Goal: Task Accomplishment & Management: Use online tool/utility

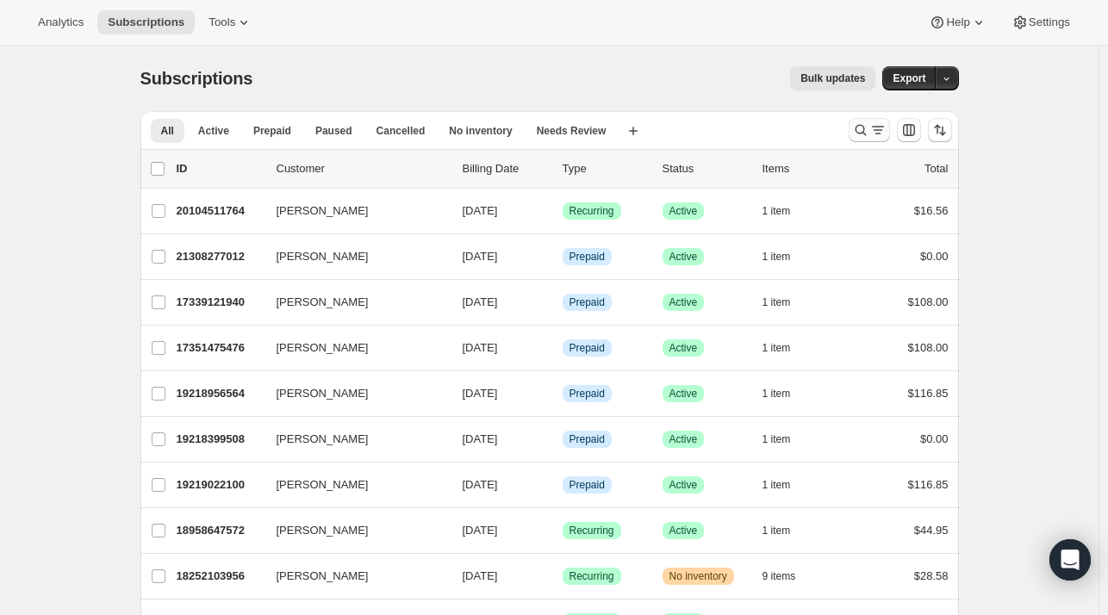
click at [860, 125] on icon "Search and filter results" at bounding box center [860, 129] width 17 height 17
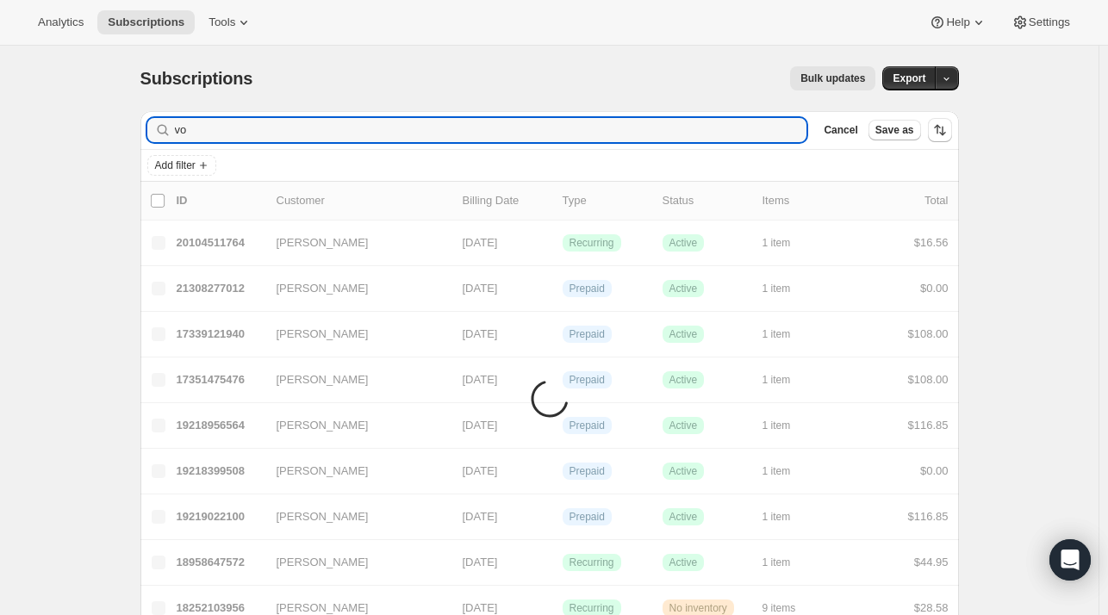
type input "v"
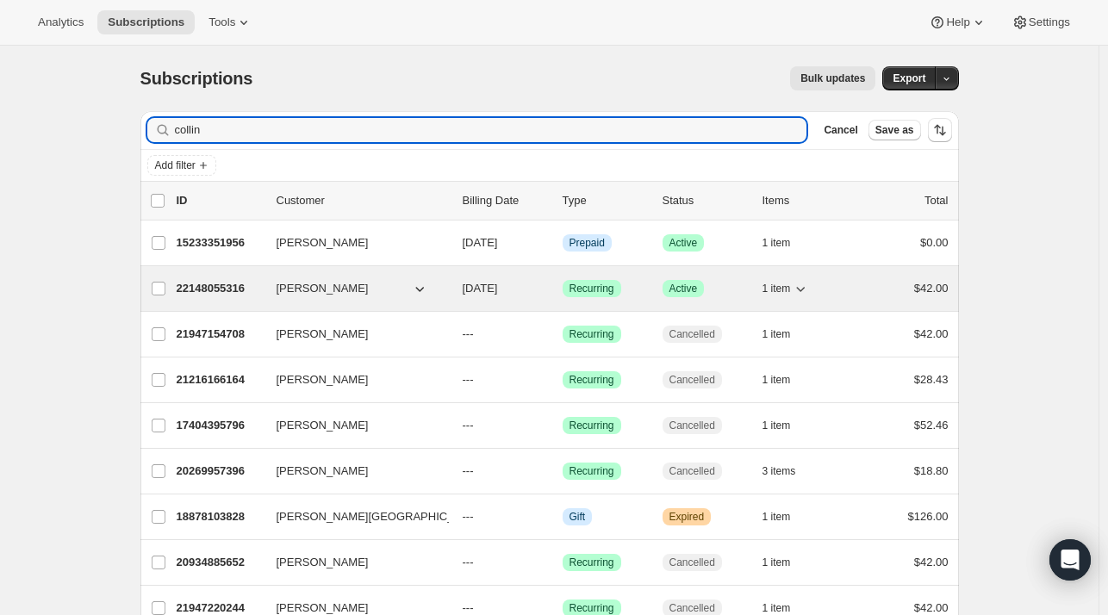
type input "collin"
click at [317, 283] on span "[PERSON_NAME]" at bounding box center [322, 288] width 92 height 17
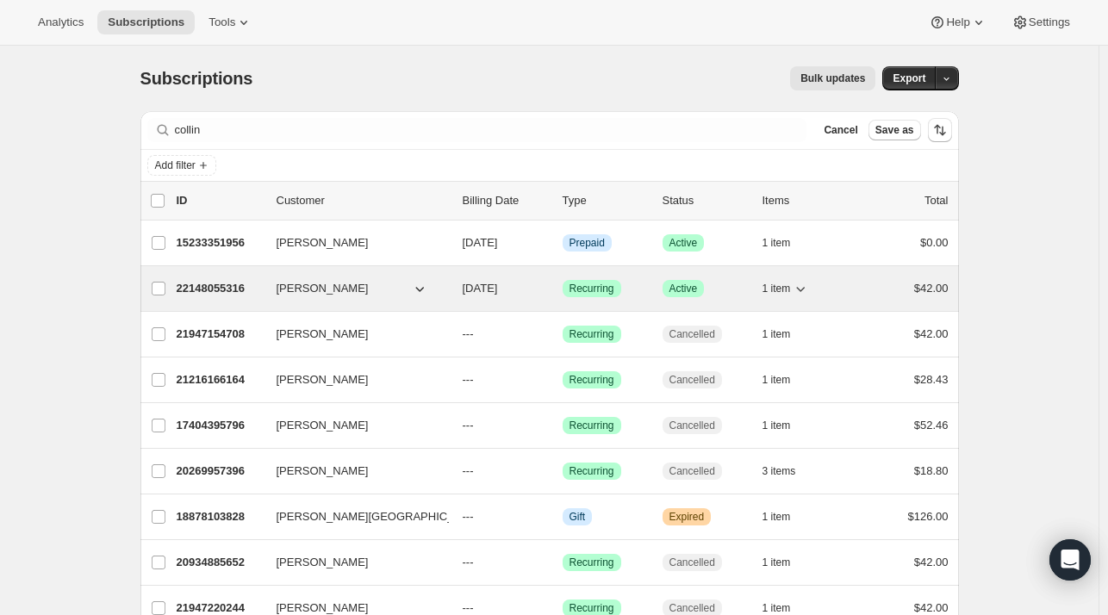
click at [885, 276] on div "22148055316 [PERSON_NAME] [DATE] Success Recurring Success Active 1 item $42.00" at bounding box center [563, 288] width 772 height 24
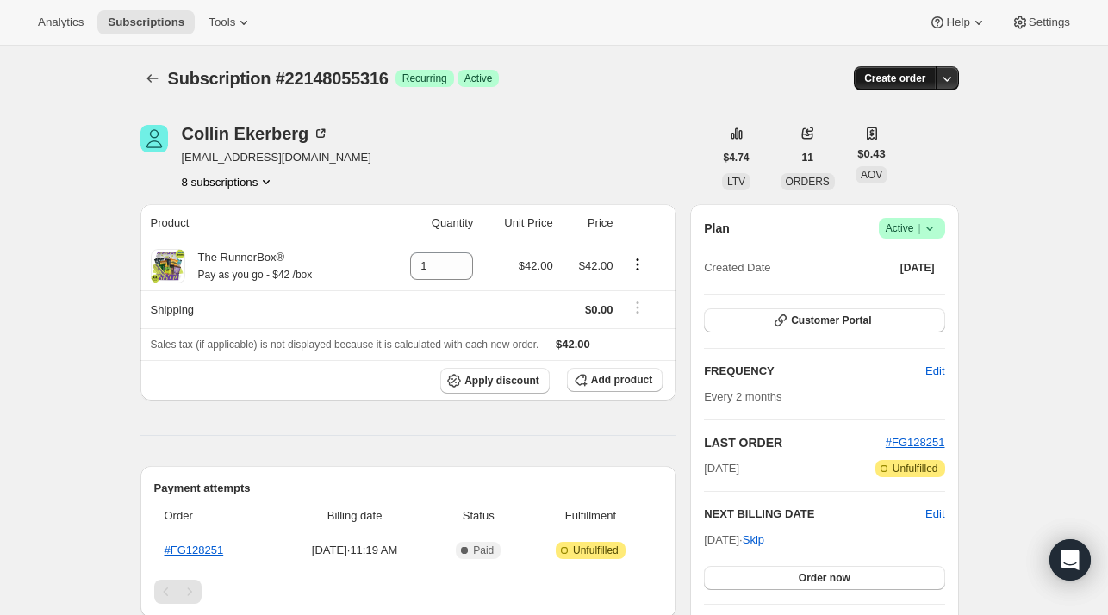
click at [903, 77] on span "Create order" at bounding box center [894, 78] width 61 height 14
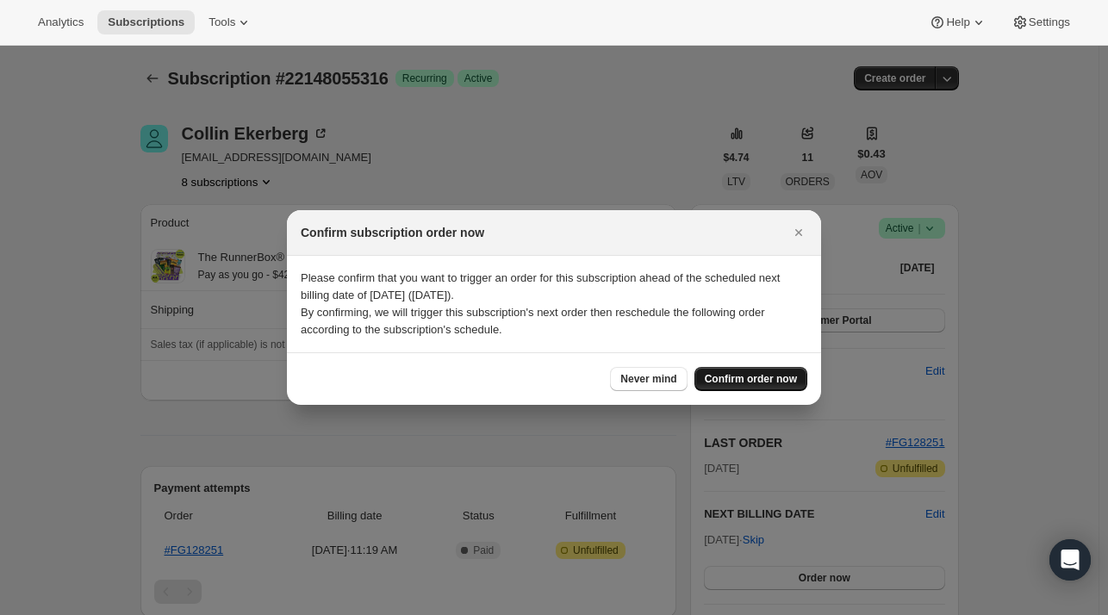
click at [769, 377] on span "Confirm order now" at bounding box center [751, 379] width 92 height 14
